Goal: Information Seeking & Learning: Learn about a topic

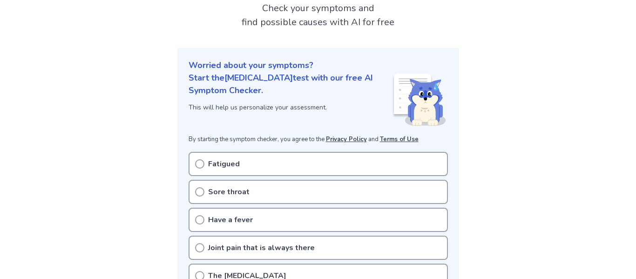
scroll to position [63, 0]
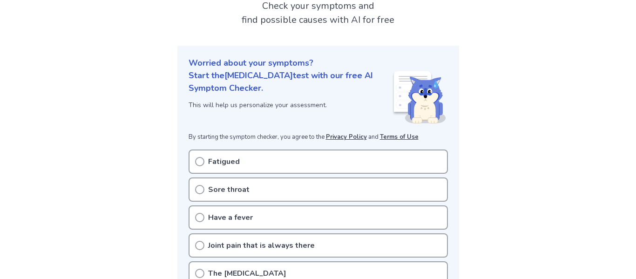
click at [199, 159] on icon at bounding box center [199, 161] width 9 height 9
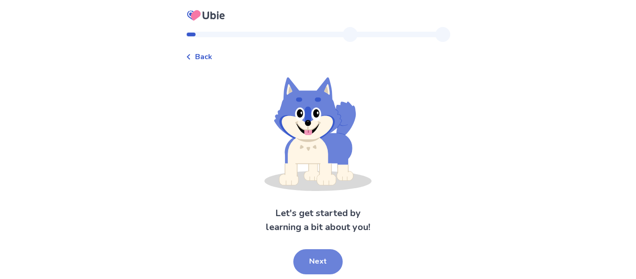
click at [318, 258] on button "Next" at bounding box center [317, 261] width 49 height 25
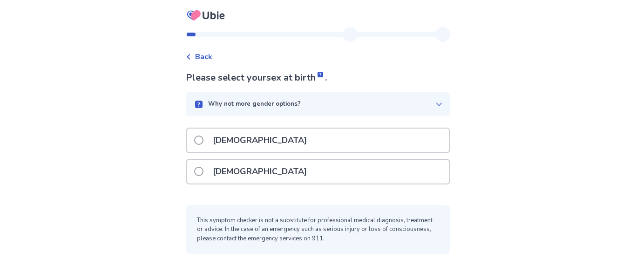
click at [202, 173] on span at bounding box center [198, 171] width 9 height 9
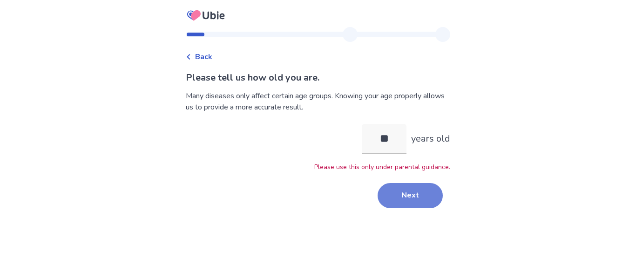
type input "**"
click at [393, 190] on button "Next" at bounding box center [410, 195] width 65 height 25
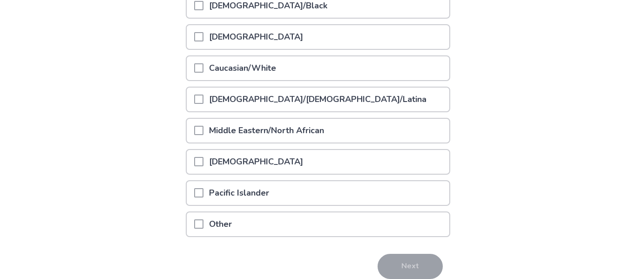
scroll to position [153, 0]
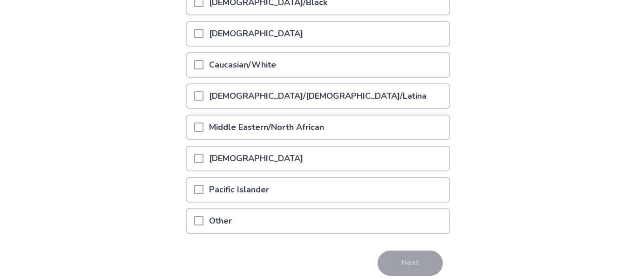
click at [198, 67] on div "Caucasian/White" at bounding box center [318, 65] width 263 height 24
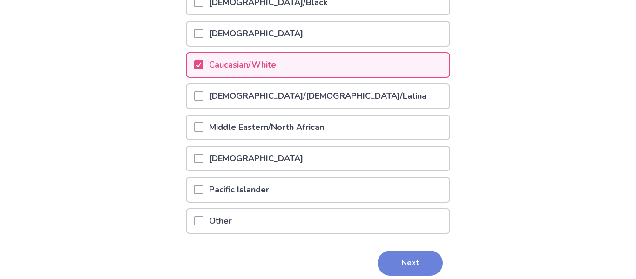
click at [405, 266] on button "Next" at bounding box center [410, 263] width 65 height 25
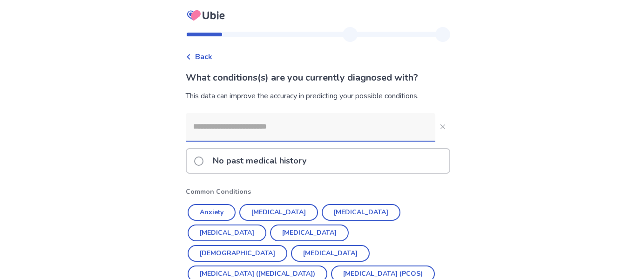
click at [204, 158] on span at bounding box center [198, 161] width 9 height 9
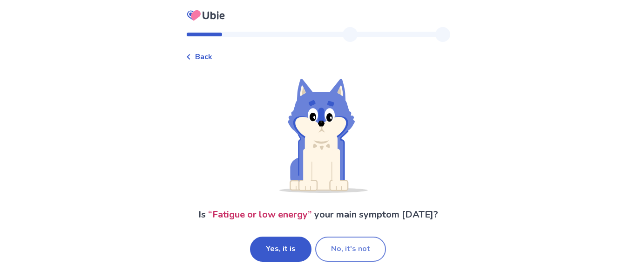
click at [358, 252] on button "No, it's not" at bounding box center [350, 249] width 71 height 25
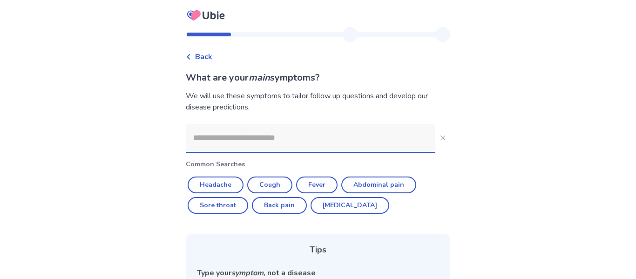
click at [306, 146] on input at bounding box center [311, 138] width 250 height 28
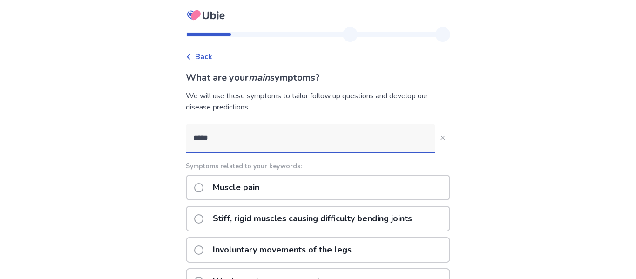
type input "*****"
click at [202, 188] on span at bounding box center [198, 187] width 9 height 9
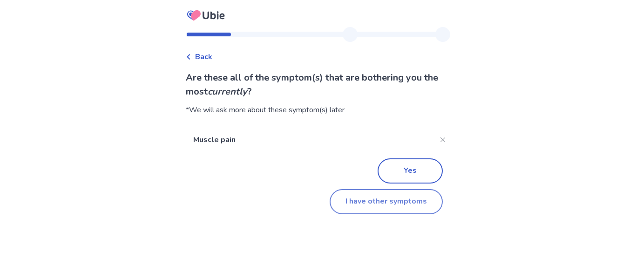
click at [382, 204] on button "I have other symptoms" at bounding box center [386, 201] width 113 height 25
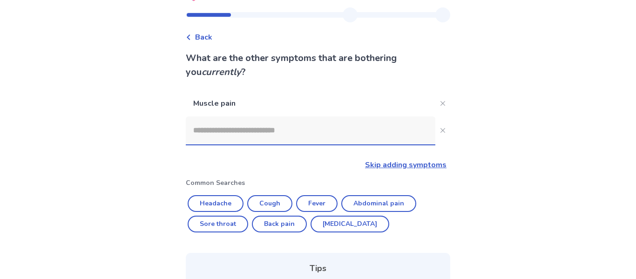
scroll to position [20, 0]
click at [218, 225] on button "Sore throat" at bounding box center [218, 223] width 61 height 17
type input "**********"
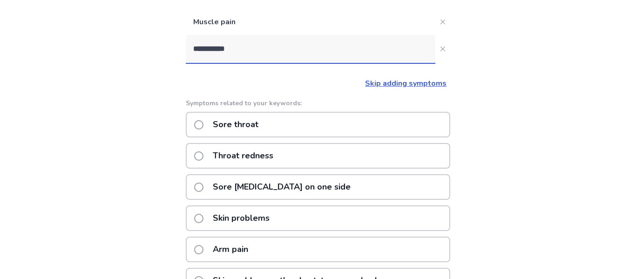
scroll to position [104, 0]
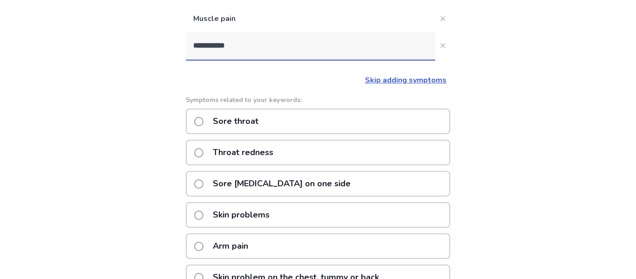
click at [202, 122] on span at bounding box center [198, 121] width 9 height 9
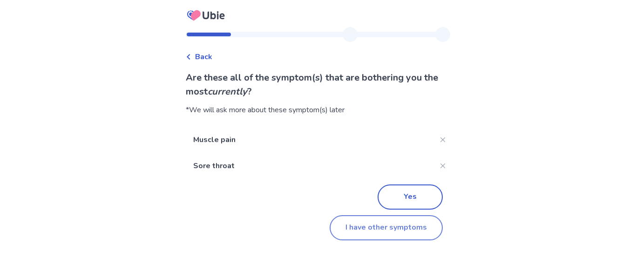
click at [384, 226] on button "I have other symptoms" at bounding box center [386, 227] width 113 height 25
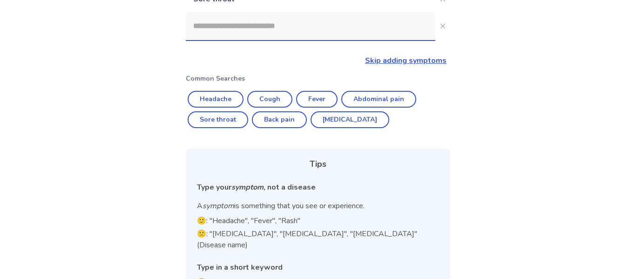
scroll to position [152, 0]
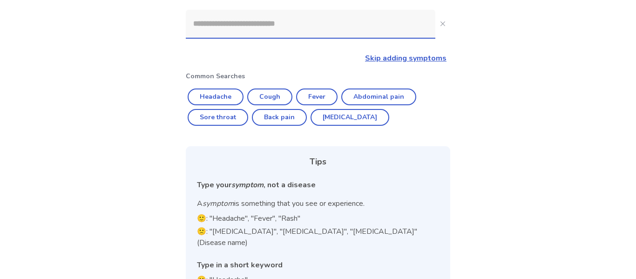
click at [394, 60] on link "Skip adding symptoms" at bounding box center [406, 58] width 82 height 10
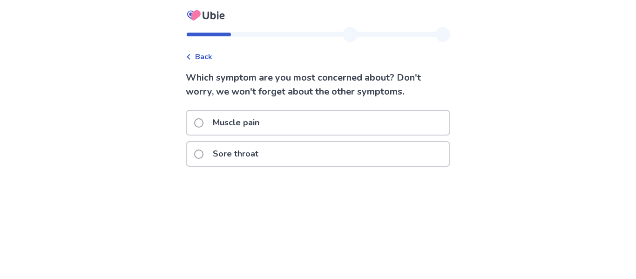
click at [201, 125] on span at bounding box center [198, 122] width 9 height 9
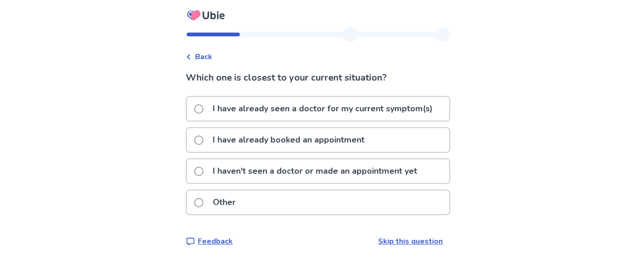
click at [203, 173] on span at bounding box center [198, 171] width 9 height 9
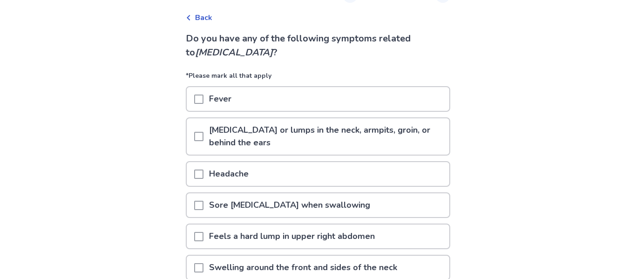
scroll to position [41, 0]
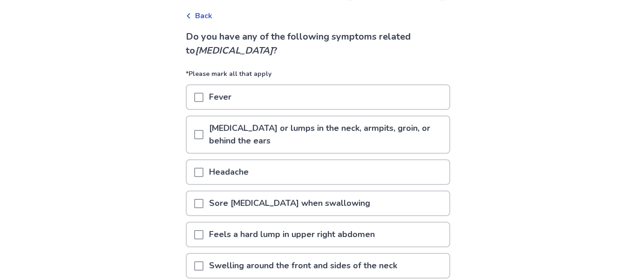
click at [202, 96] on span at bounding box center [198, 97] width 9 height 9
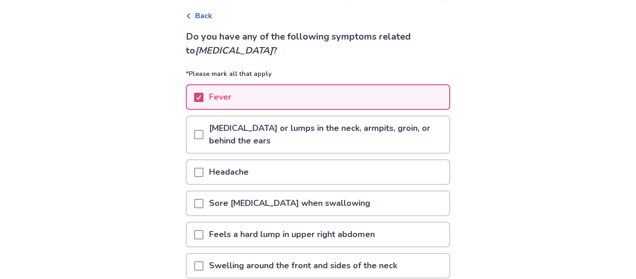
click at [202, 96] on icon at bounding box center [199, 97] width 6 height 5
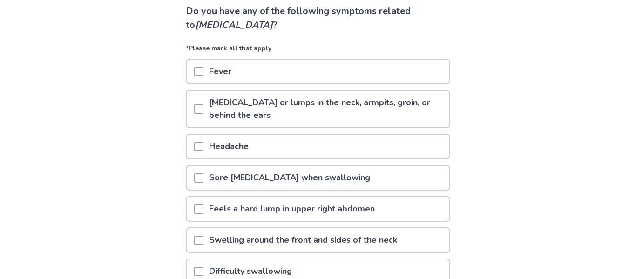
scroll to position [71, 0]
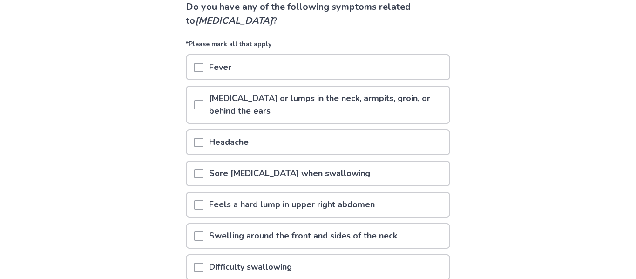
click at [202, 101] on span at bounding box center [198, 104] width 9 height 9
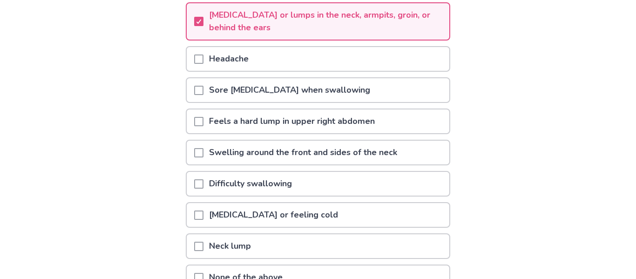
scroll to position [161, 0]
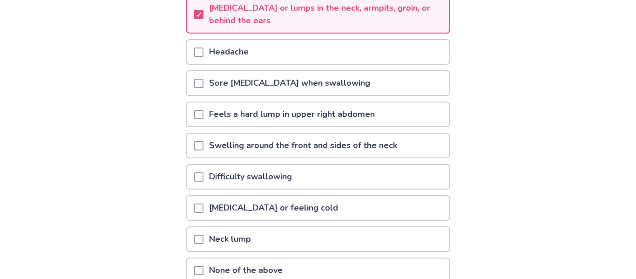
click at [203, 93] on div at bounding box center [198, 83] width 9 height 24
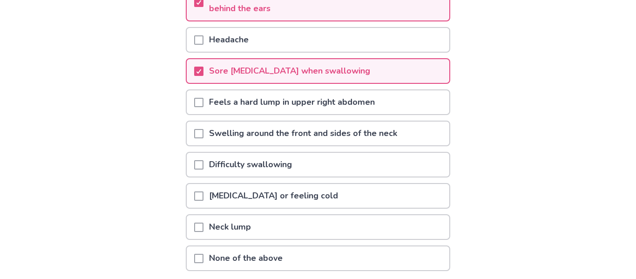
scroll to position [174, 0]
click at [204, 102] on span at bounding box center [198, 101] width 9 height 9
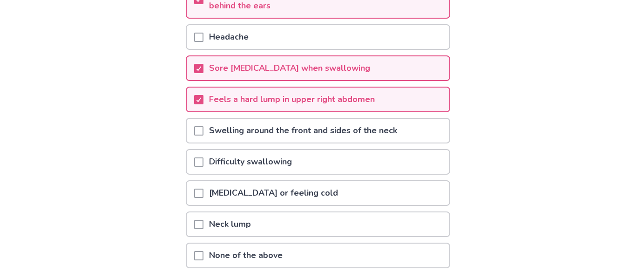
scroll to position [176, 0]
click at [204, 131] on span at bounding box center [198, 131] width 9 height 9
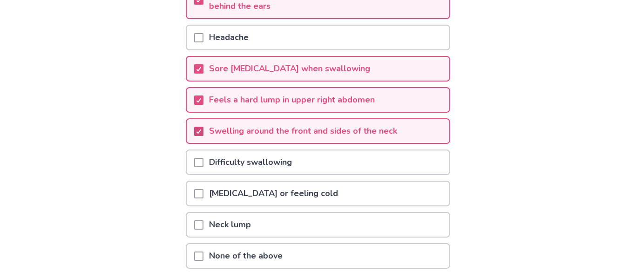
click at [202, 131] on icon at bounding box center [199, 131] width 6 height 5
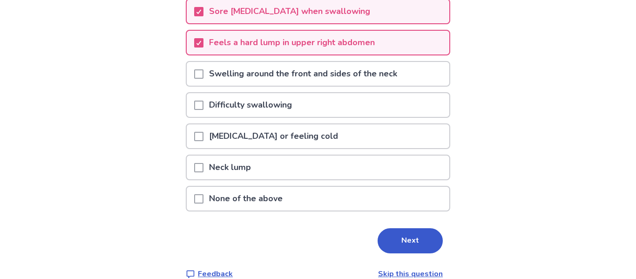
scroll to position [233, 0]
click at [204, 134] on span at bounding box center [198, 135] width 9 height 9
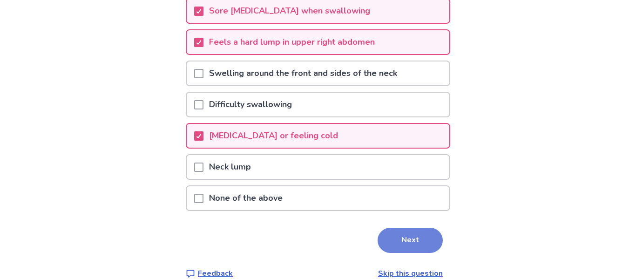
click at [419, 242] on button "Next" at bounding box center [410, 240] width 65 height 25
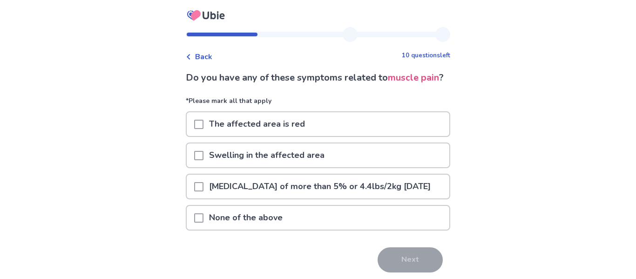
click at [225, 230] on p "None of the above" at bounding box center [246, 218] width 85 height 24
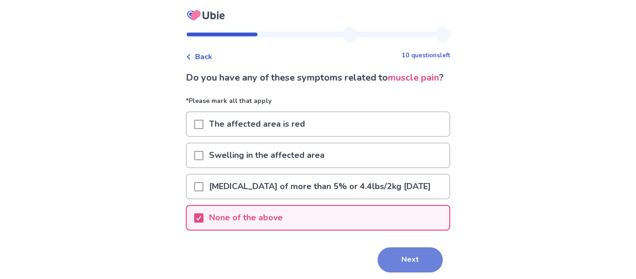
click at [393, 272] on button "Next" at bounding box center [410, 259] width 65 height 25
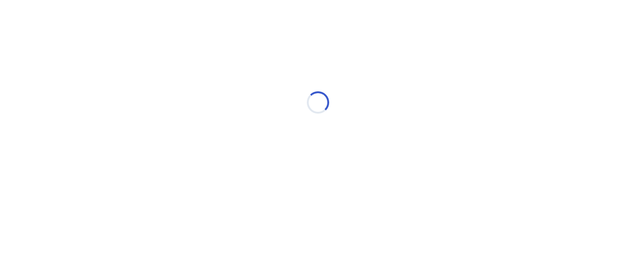
select select "*"
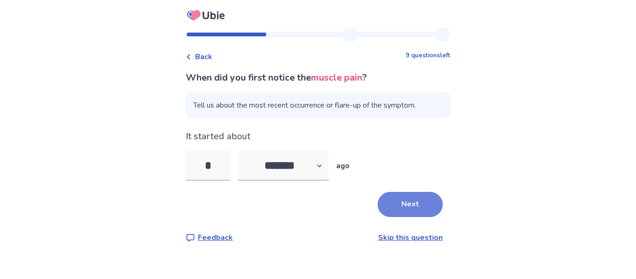
type input "*"
click at [380, 207] on button "Next" at bounding box center [410, 204] width 65 height 25
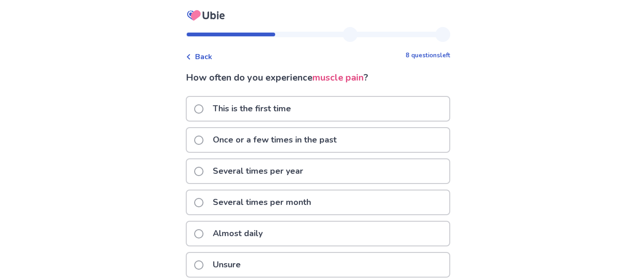
click at [506, 175] on div "Back 8 questions left How often do you experience muscle pain ? This is the fir…" at bounding box center [318, 162] width 636 height 324
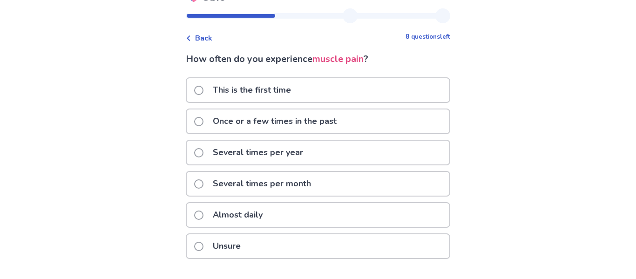
scroll to position [21, 0]
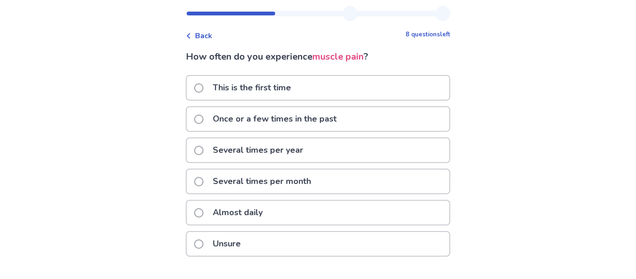
click at [198, 88] on div "This is the first time" at bounding box center [318, 88] width 263 height 24
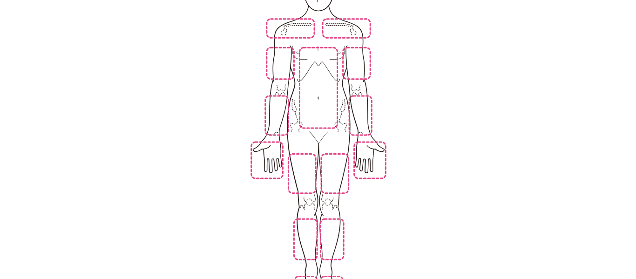
scroll to position [173, 0]
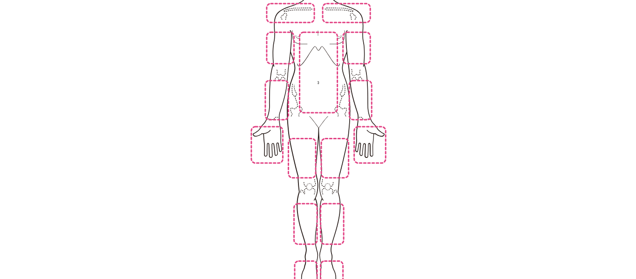
click at [334, 88] on img at bounding box center [439, 120] width 529 height 358
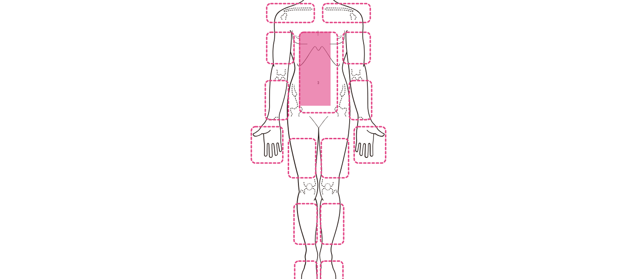
click at [366, 130] on img at bounding box center [439, 120] width 529 height 358
click at [263, 133] on img at bounding box center [439, 120] width 529 height 358
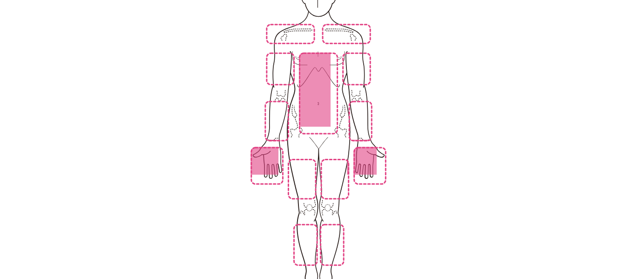
scroll to position [154, 0]
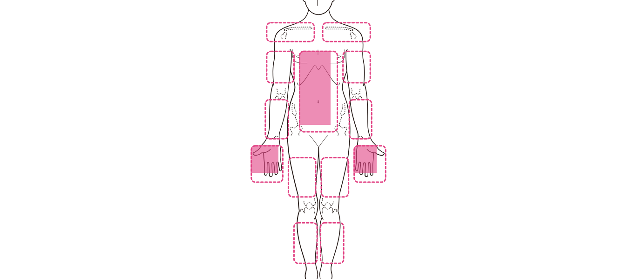
click at [328, 33] on img at bounding box center [439, 139] width 529 height 358
click at [303, 23] on img at bounding box center [439, 139] width 529 height 358
click at [353, 53] on img at bounding box center [439, 139] width 529 height 358
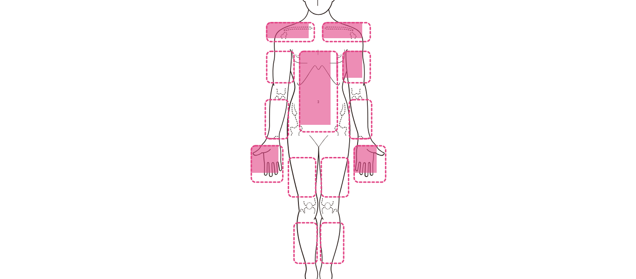
click at [278, 63] on img at bounding box center [439, 139] width 529 height 358
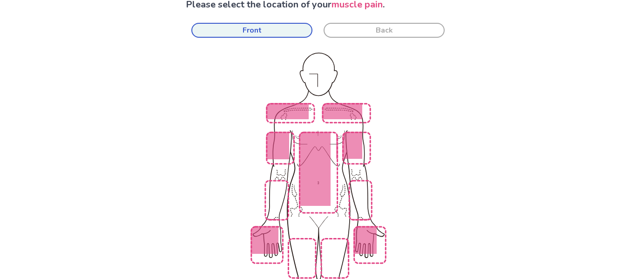
scroll to position [60, 0]
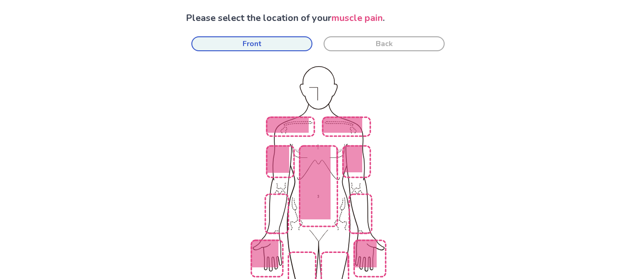
click at [327, 159] on img at bounding box center [439, 234] width 529 height 358
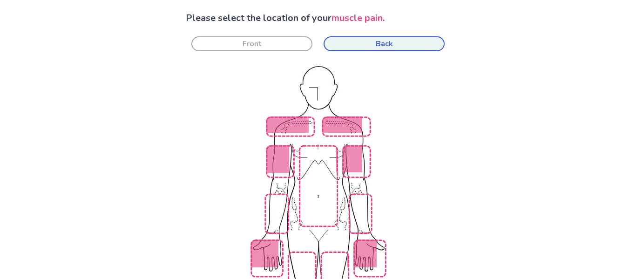
click at [356, 50] on button "Back" at bounding box center [384, 43] width 121 height 15
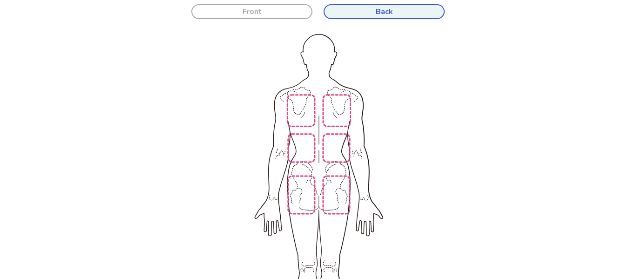
scroll to position [103, 0]
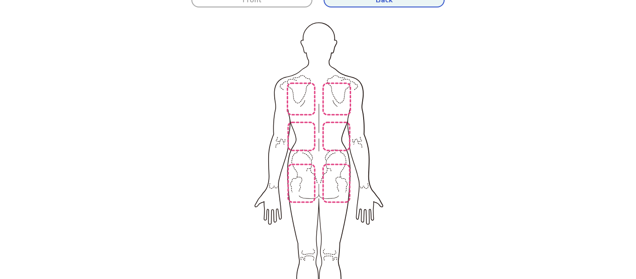
click at [307, 134] on img at bounding box center [196, 190] width 529 height 358
click at [350, 138] on img at bounding box center [196, 190] width 529 height 358
click at [340, 135] on img at bounding box center [196, 190] width 529 height 358
click at [331, 87] on img at bounding box center [196, 190] width 529 height 358
click at [312, 87] on img at bounding box center [196, 190] width 529 height 358
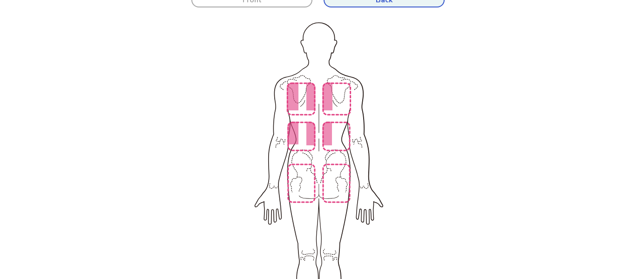
click at [304, 159] on img at bounding box center [196, 190] width 529 height 358
click at [327, 168] on img at bounding box center [196, 190] width 529 height 358
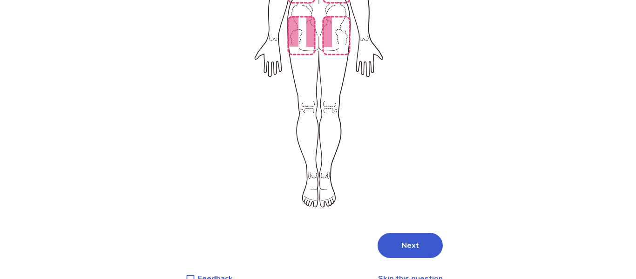
scroll to position [256, 0]
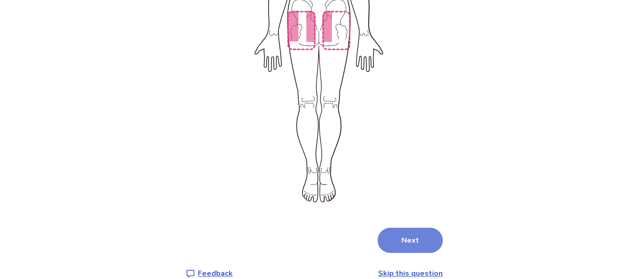
click at [397, 228] on button "Next" at bounding box center [410, 240] width 65 height 25
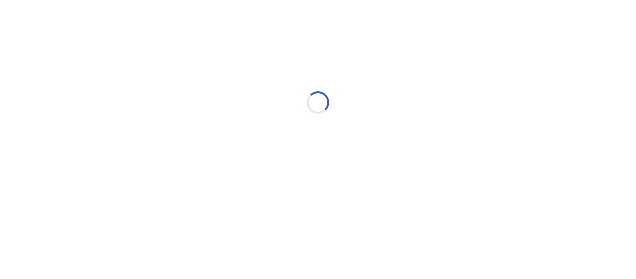
scroll to position [0, 0]
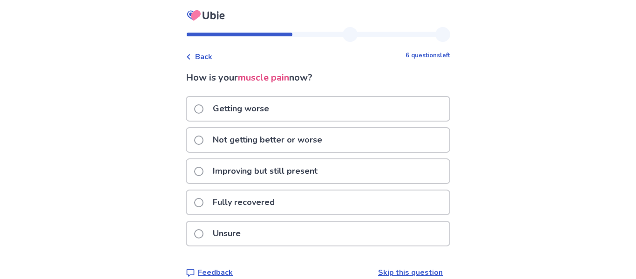
click at [254, 107] on p "Getting worse" at bounding box center [241, 109] width 68 height 24
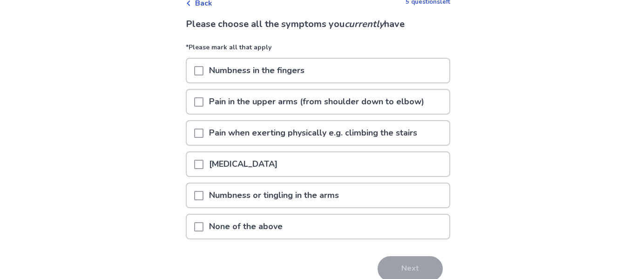
scroll to position [55, 0]
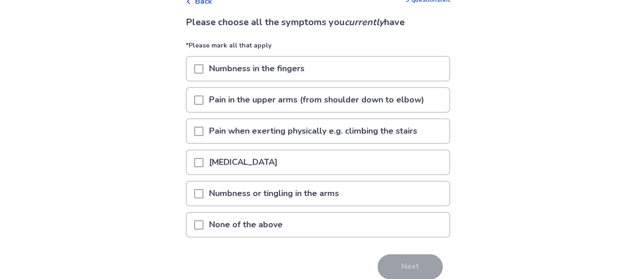
click at [274, 217] on p "None of the above" at bounding box center [246, 225] width 85 height 24
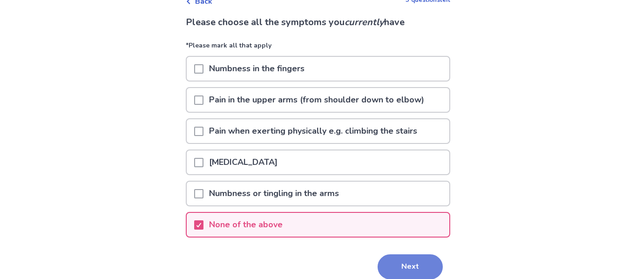
click at [383, 262] on button "Next" at bounding box center [410, 266] width 65 height 25
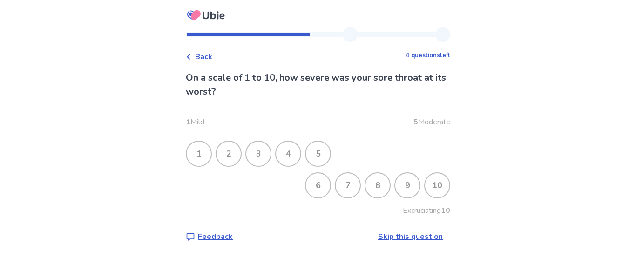
click at [287, 157] on div "4" at bounding box center [288, 154] width 24 height 24
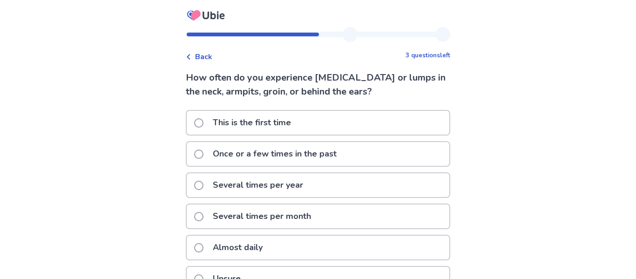
click at [262, 124] on p "This is the first time" at bounding box center [251, 123] width 89 height 24
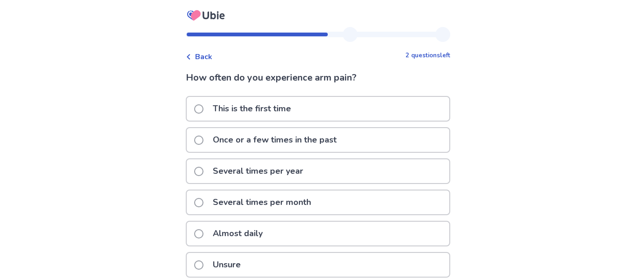
click at [269, 132] on p "Once or a few times in the past" at bounding box center [274, 140] width 135 height 24
click at [306, 104] on div "This is the first time" at bounding box center [318, 109] width 263 height 24
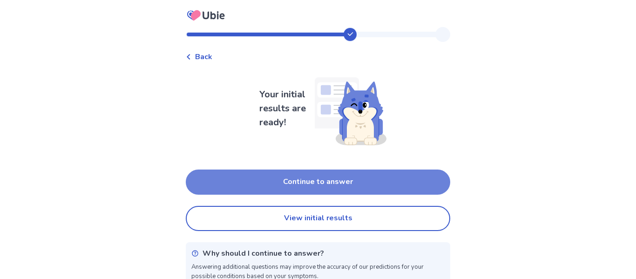
click at [315, 173] on button "Continue to answer" at bounding box center [318, 182] width 265 height 25
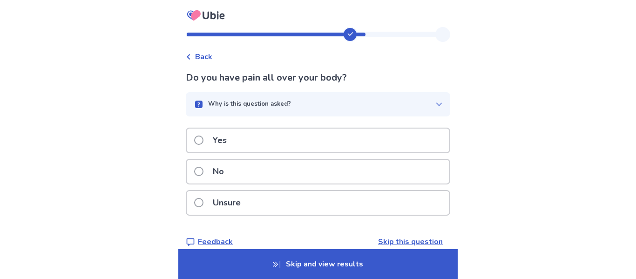
click at [359, 253] on p "Skip and view results" at bounding box center [317, 264] width 279 height 30
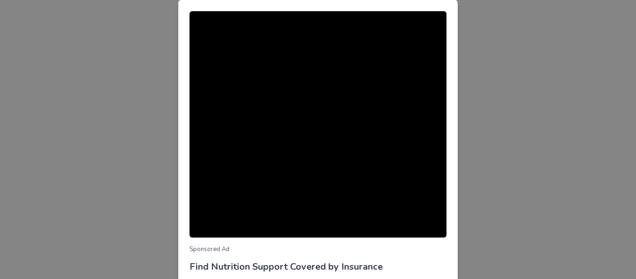
scroll to position [109, 0]
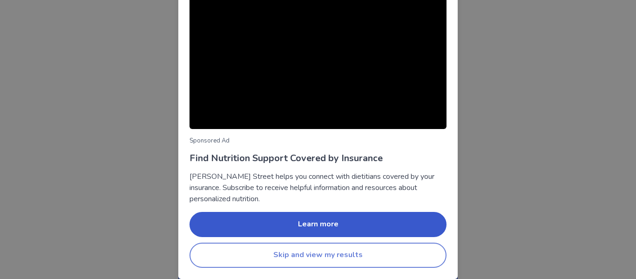
click at [365, 255] on button "Skip and view my results" at bounding box center [318, 255] width 257 height 25
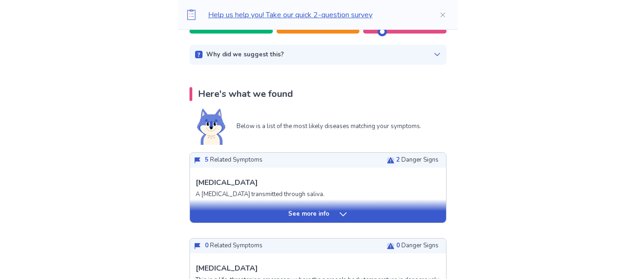
scroll to position [145, 0]
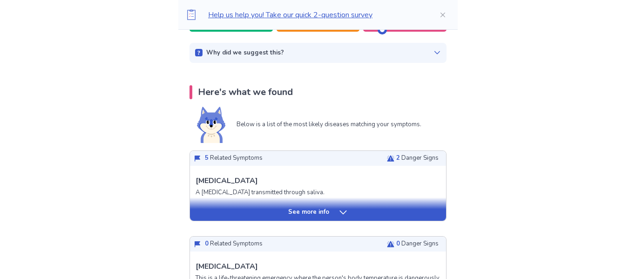
click at [330, 205] on div "See more info" at bounding box center [318, 208] width 256 height 23
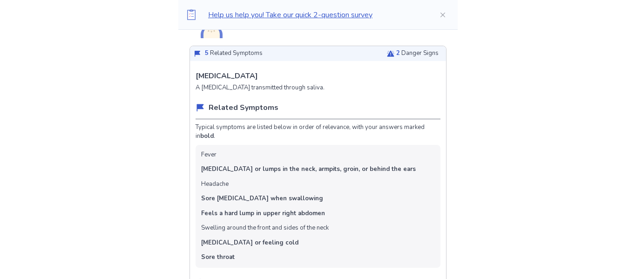
scroll to position [251, 0]
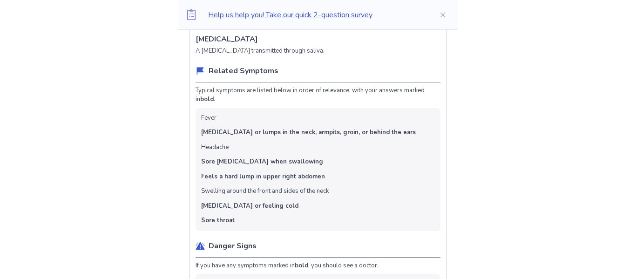
click at [327, 198] on ul "Fever Swollen lymph nodes or lumps in the neck, armpits, groin, or behind the e…" at bounding box center [318, 169] width 245 height 123
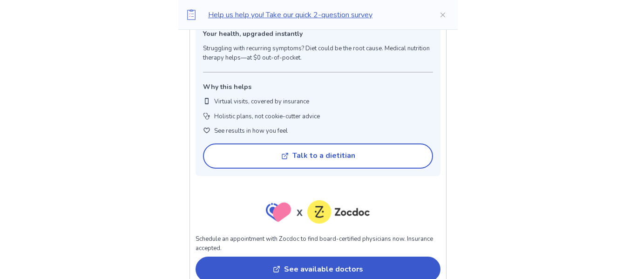
scroll to position [0, 0]
